Goal: Information Seeking & Learning: Learn about a topic

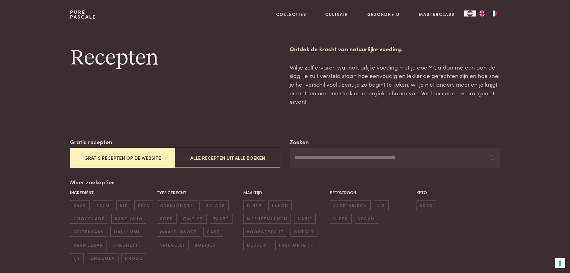
click at [137, 157] on button "Gratis recepten op de website" at bounding box center [122, 158] width 105 height 20
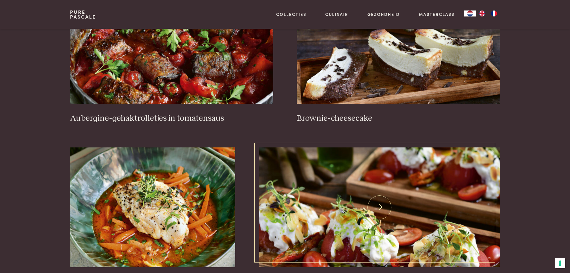
scroll to position [347, 0]
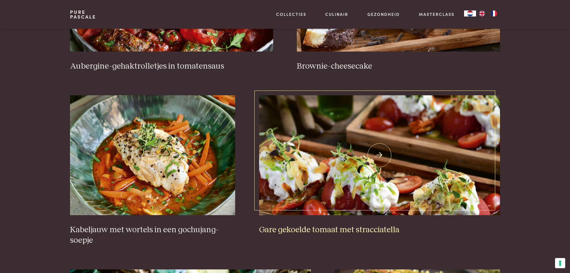
click at [337, 166] on img at bounding box center [379, 155] width 241 height 120
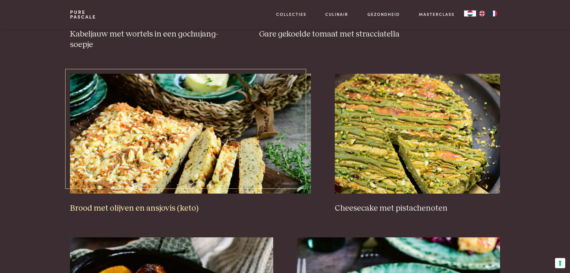
scroll to position [586, 0]
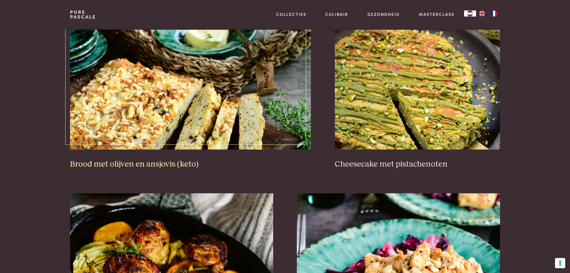
click at [145, 102] on img at bounding box center [190, 90] width 241 height 120
click at [398, 95] on img at bounding box center [417, 90] width 165 height 120
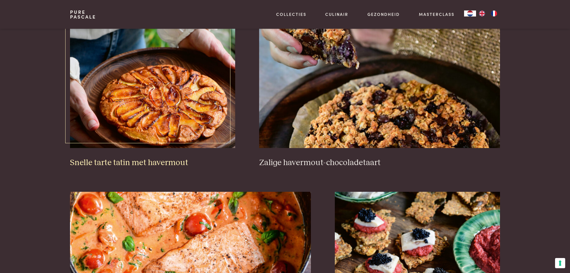
scroll to position [916, 0]
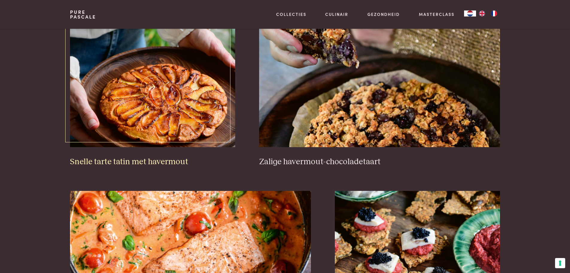
click at [153, 111] on img at bounding box center [152, 87] width 165 height 120
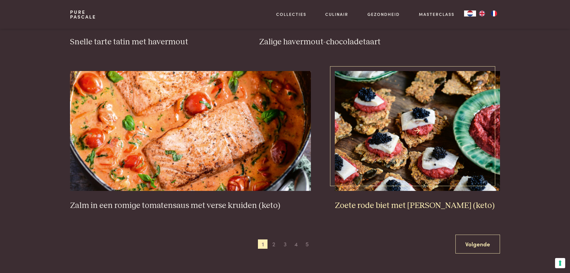
click at [401, 138] on img at bounding box center [417, 131] width 165 height 120
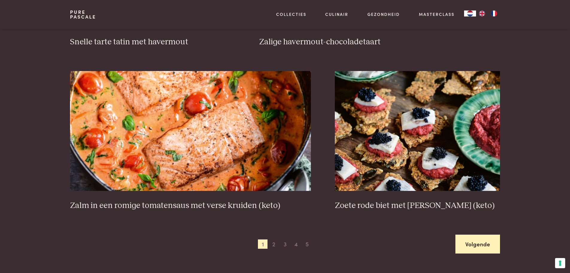
click at [474, 246] on link "Volgende" at bounding box center [478, 243] width 45 height 19
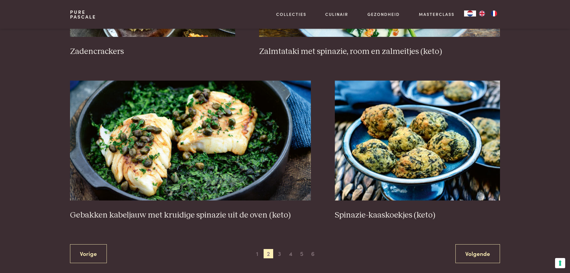
scroll to position [1035, 0]
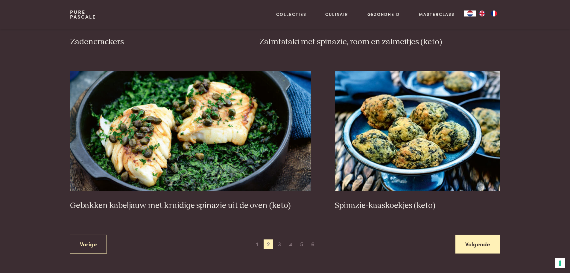
click at [459, 244] on link "Volgende" at bounding box center [478, 243] width 45 height 19
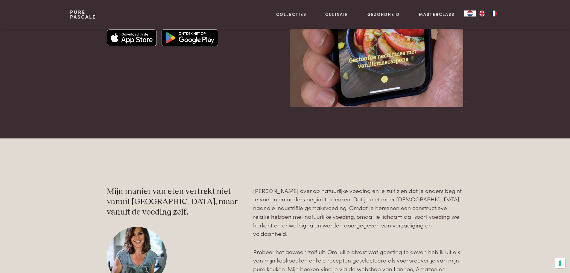
scroll to position [1814, 0]
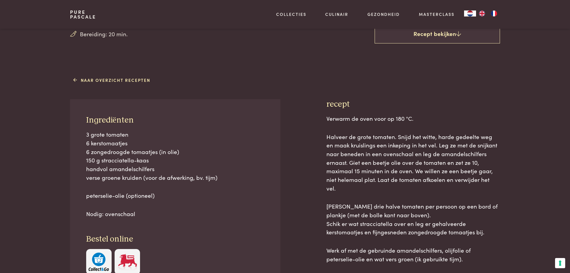
scroll to position [210, 0]
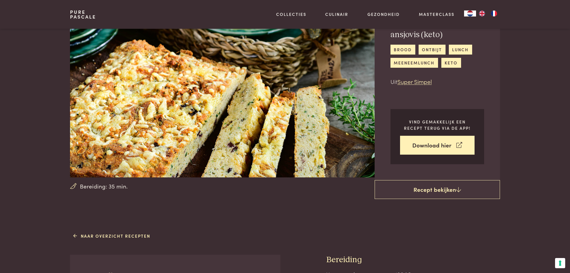
scroll to position [180, 0]
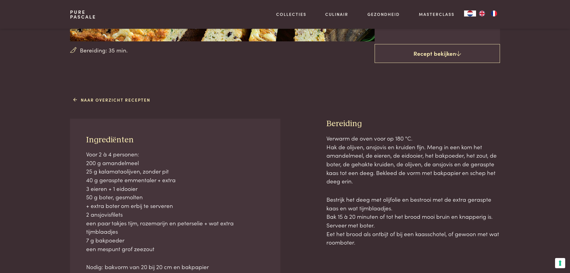
click at [354, 147] on p "Verwarm de oven voor op 180 °C. Hak de olijven, ansjovis en kruiden fijn. Meng …" at bounding box center [414, 159] width 174 height 51
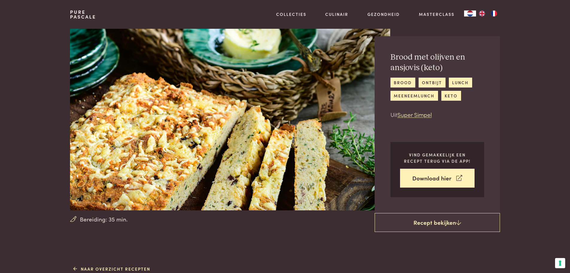
scroll to position [0, 0]
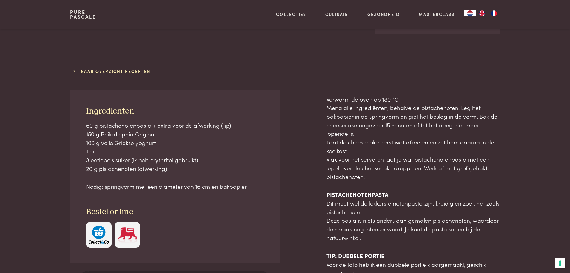
scroll to position [210, 0]
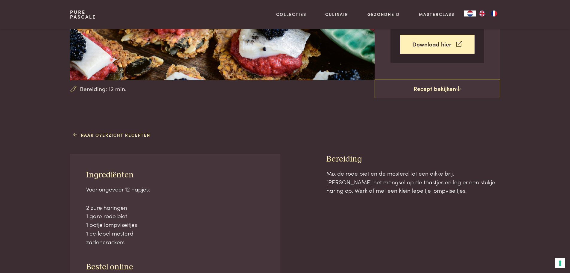
scroll to position [60, 0]
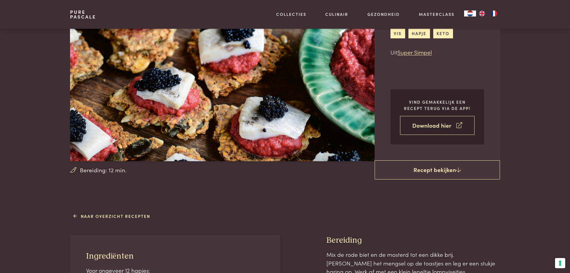
click at [427, 124] on link "Download hier" at bounding box center [437, 125] width 75 height 19
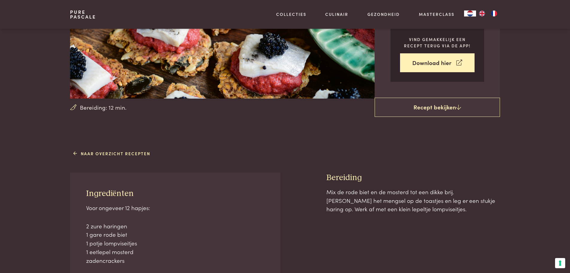
scroll to position [120, 0]
